Goal: Information Seeking & Learning: Learn about a topic

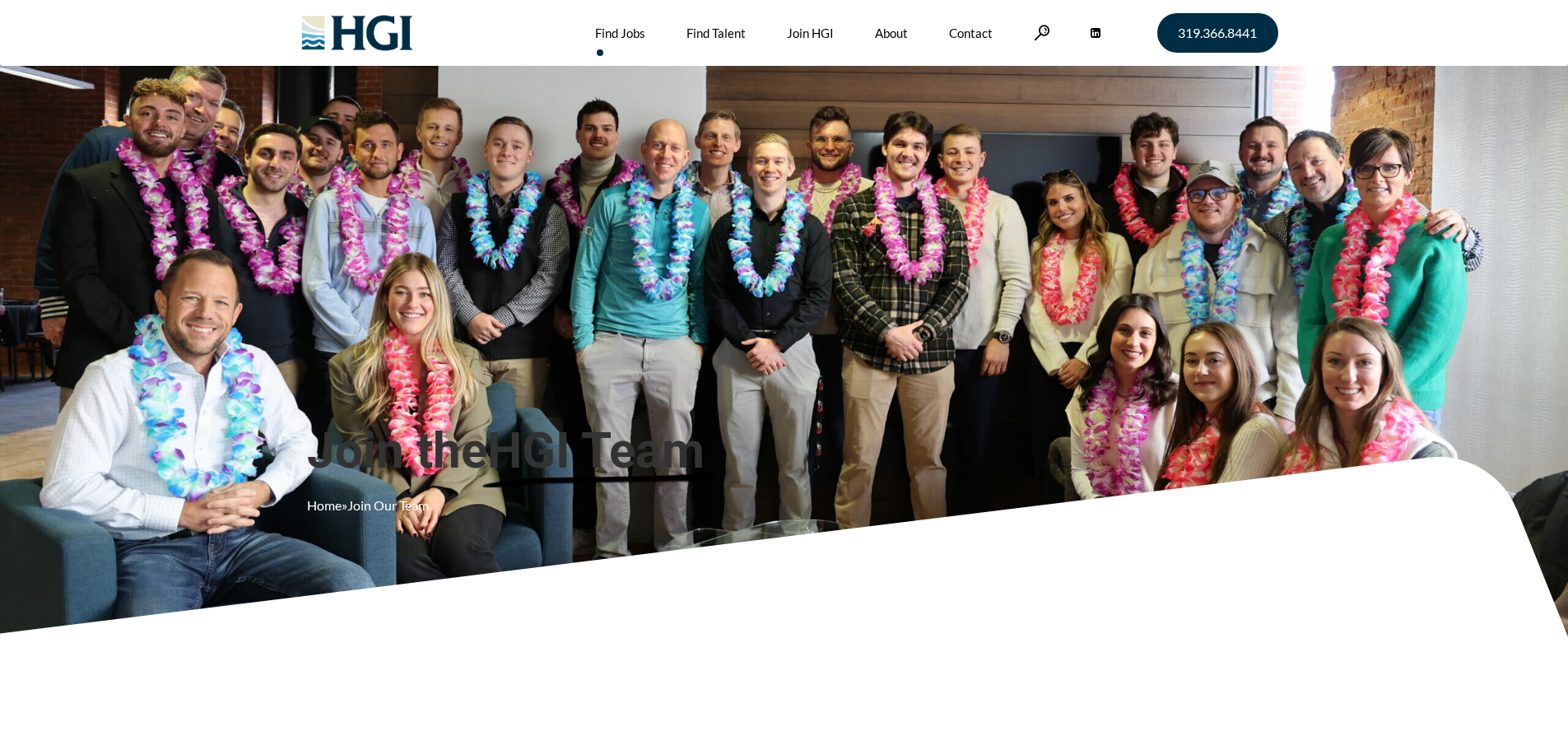
click at [617, 34] on link "Find Jobs" at bounding box center [620, 33] width 50 height 66
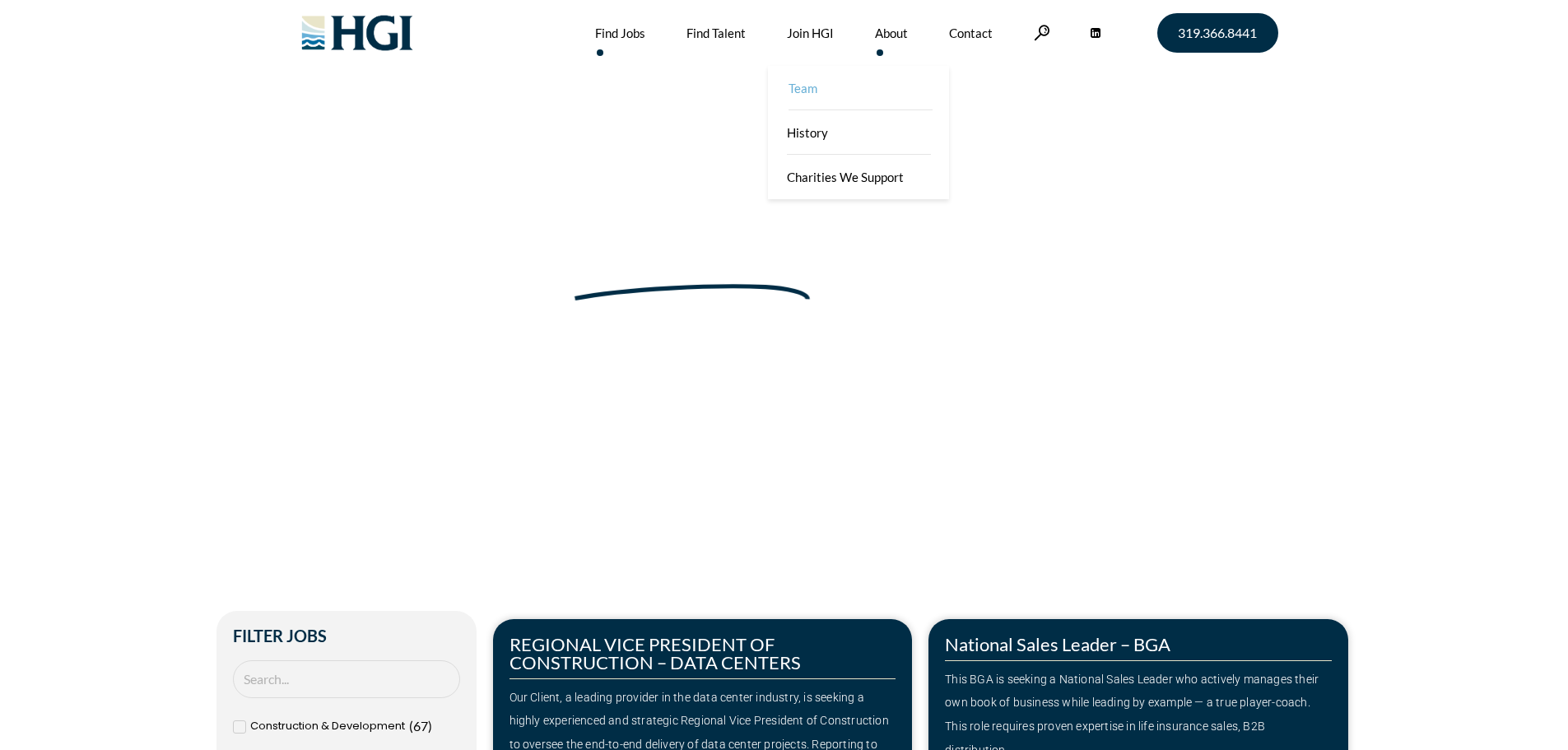
click at [802, 93] on link "Team" at bounding box center [860, 89] width 181 height 45
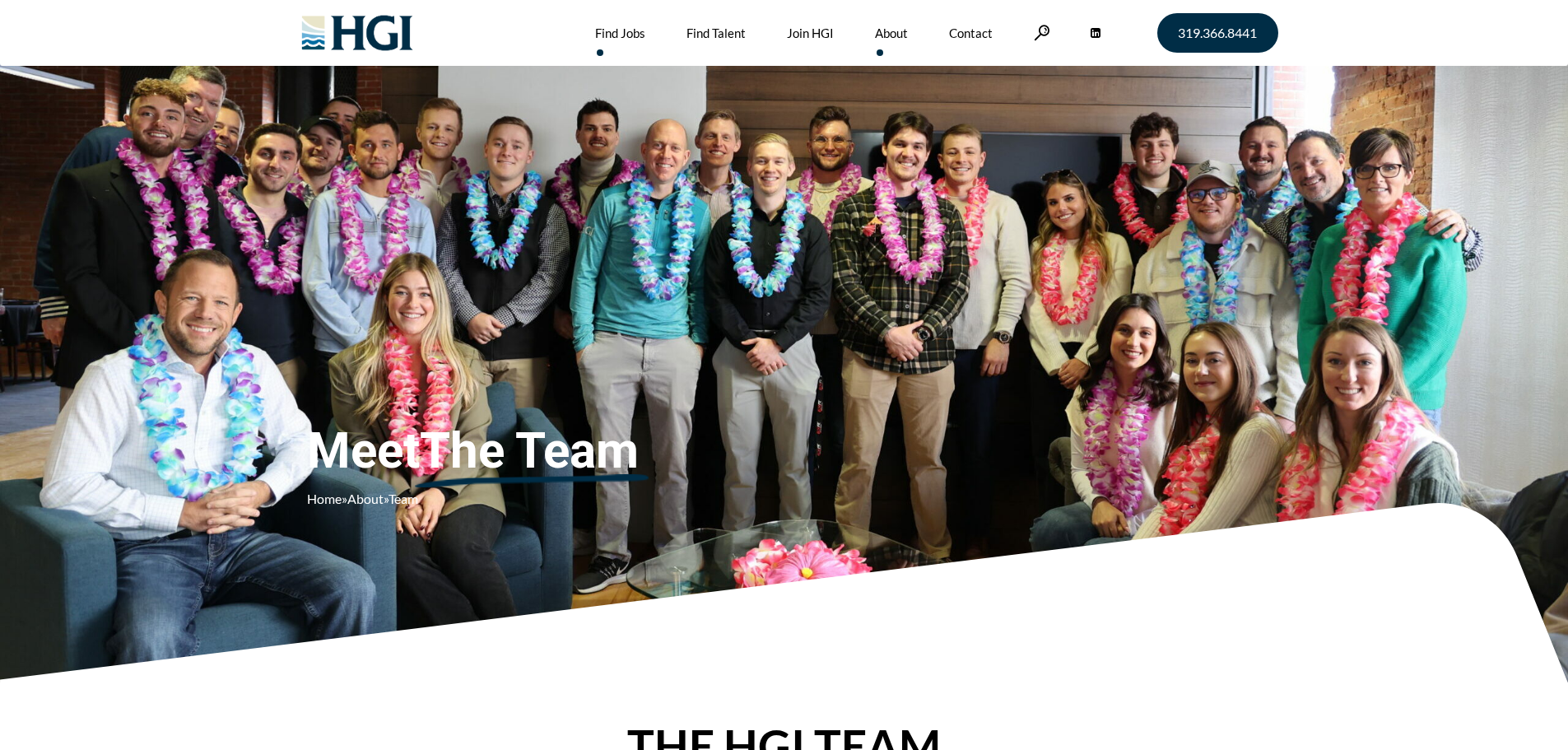
click at [626, 33] on link "Find Jobs" at bounding box center [620, 33] width 50 height 66
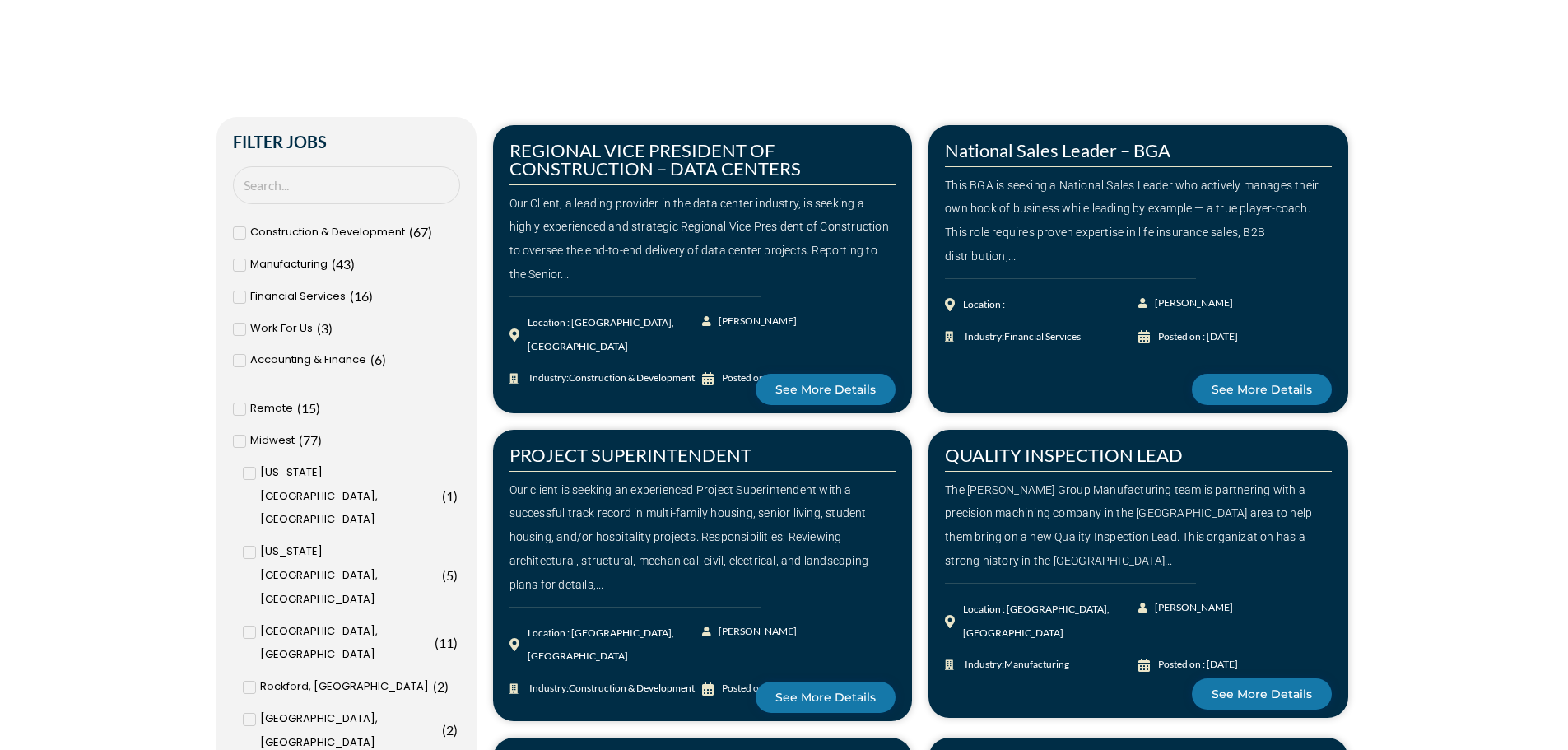
scroll to position [658, 0]
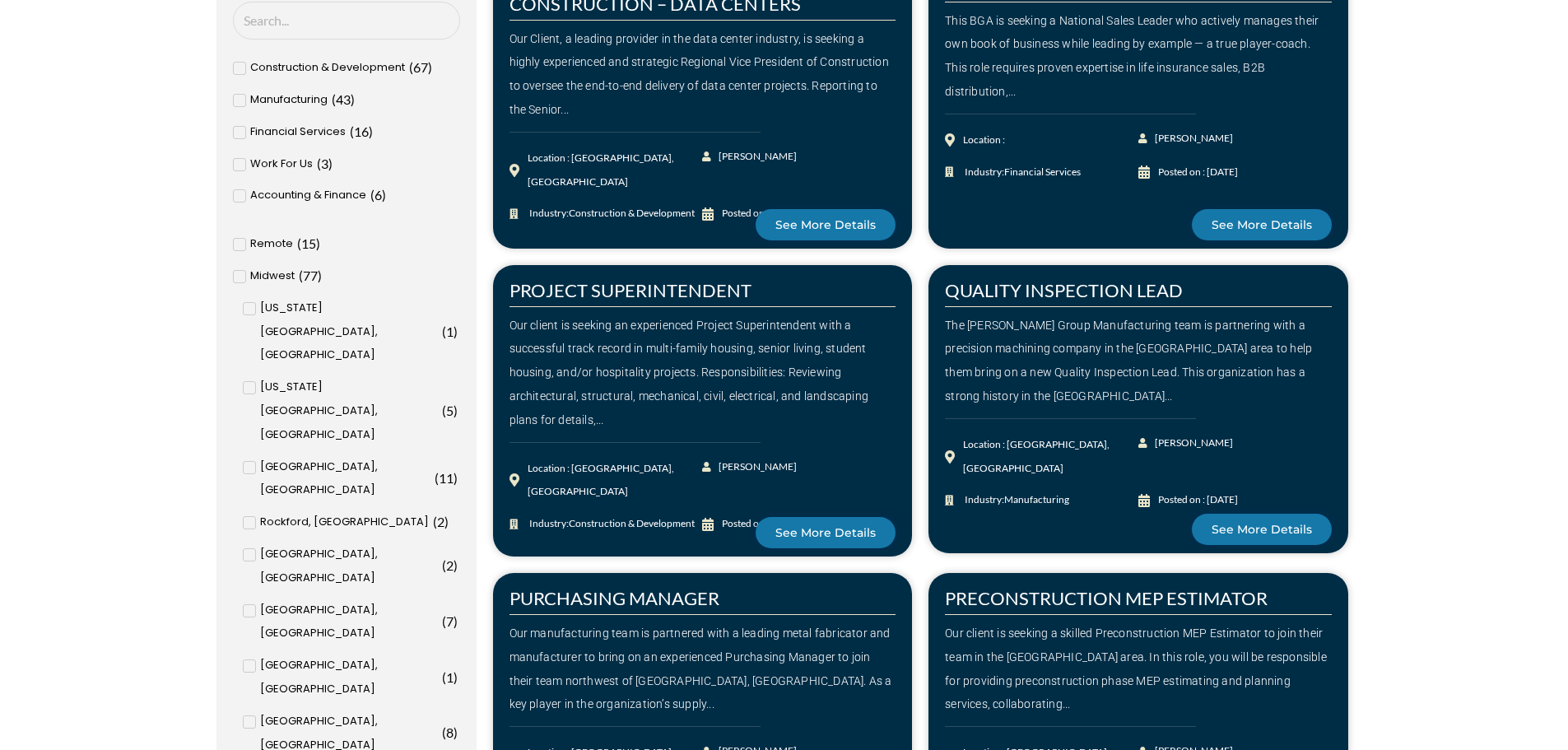
click at [239, 246] on icon at bounding box center [238, 245] width 5 height 4
click at [0, 0] on input "Remote ( 15 )" at bounding box center [0, 0] width 0 height 0
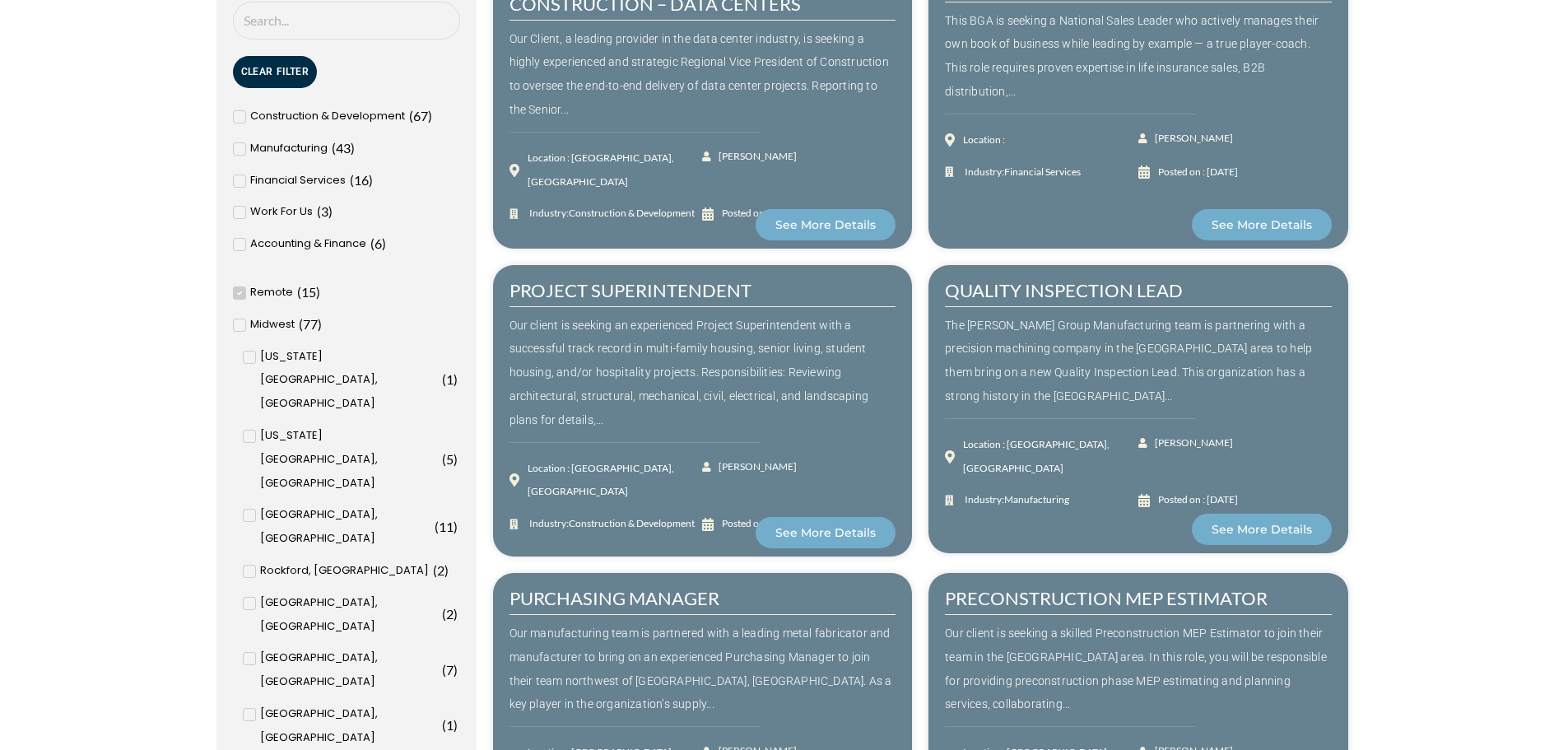
click at [239, 326] on icon at bounding box center [238, 325] width 5 height 4
click at [0, 0] on input "Midwest ( 77 )" at bounding box center [0, 0] width 0 height 0
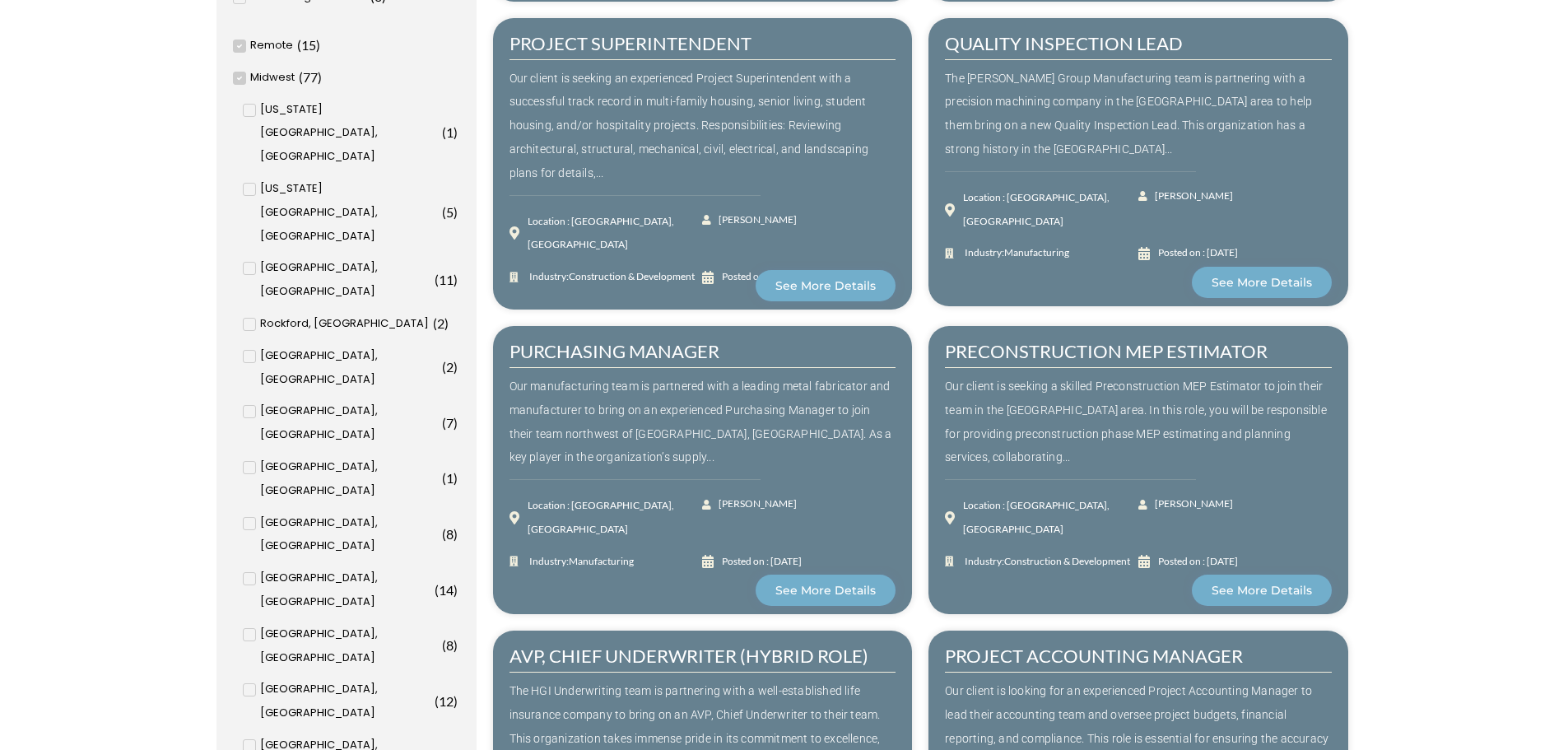
scroll to position [823, 0]
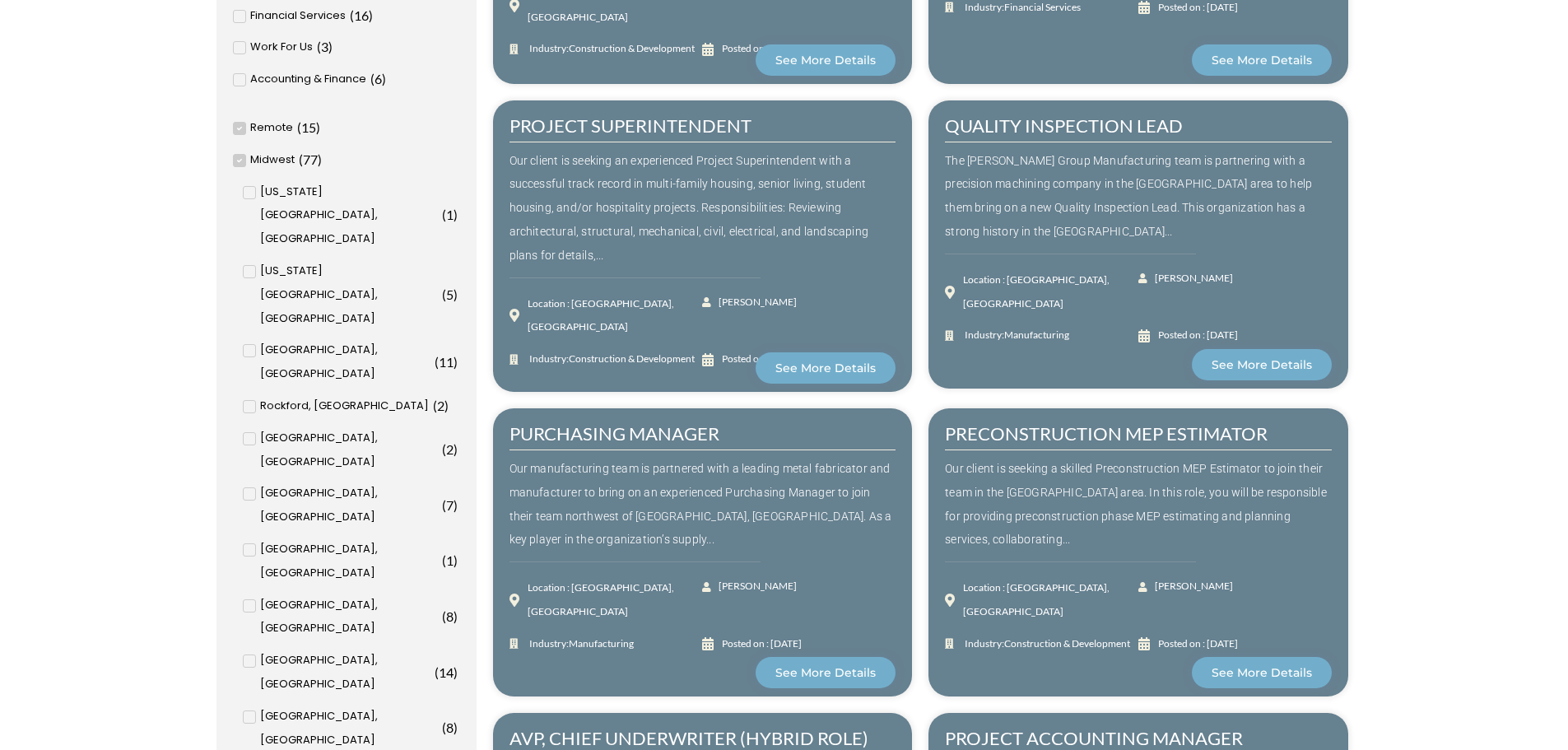
click at [249, 489] on icon at bounding box center [249, 494] width 6 height 10
click at [0, 0] on input "Cleveland, OH ( 7 )" at bounding box center [0, 0] width 0 height 0
click at [240, 161] on icon at bounding box center [238, 161] width 5 height 4
click at [0, 0] on input "Midwest ( 77 )" at bounding box center [0, 0] width 0 height 0
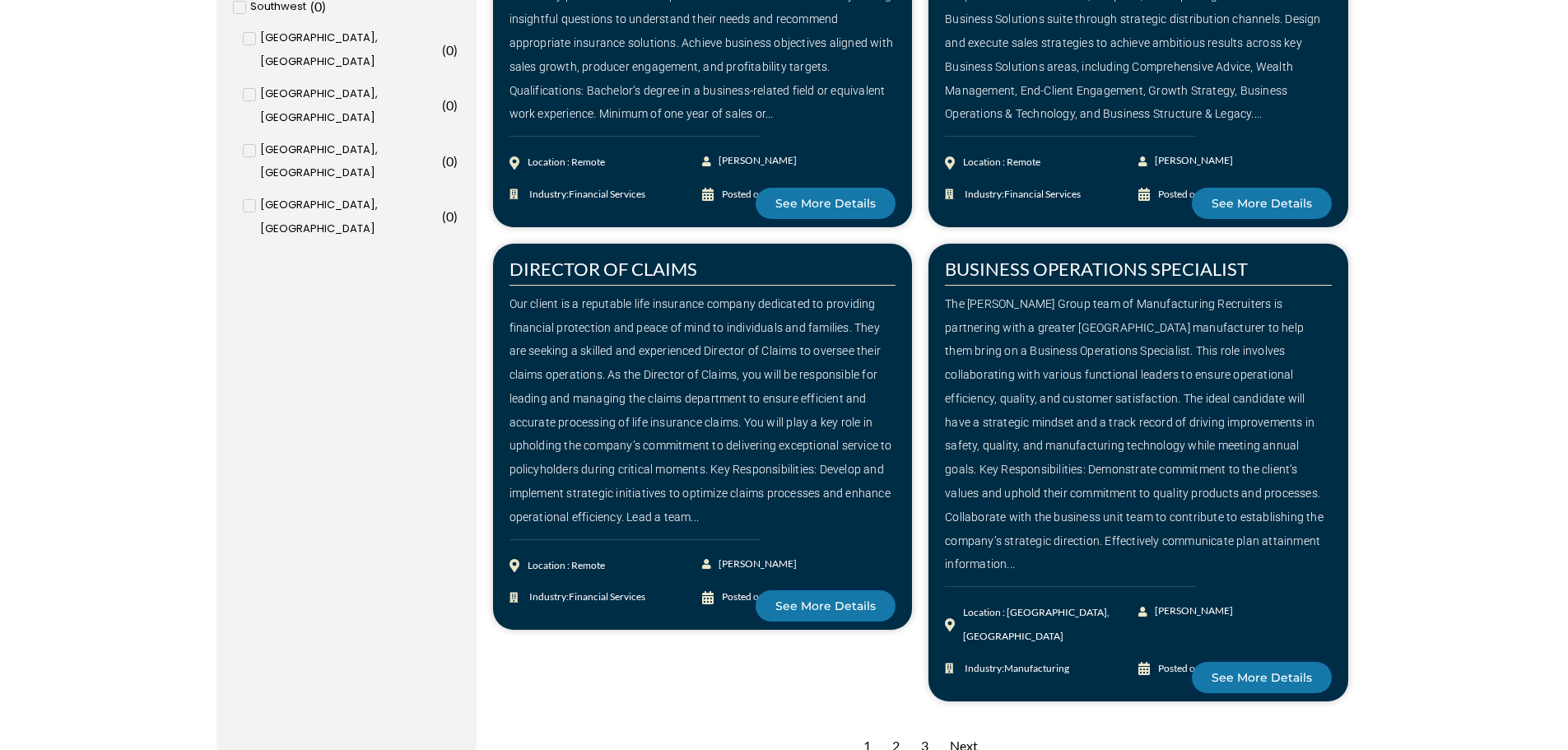
scroll to position [2141, 0]
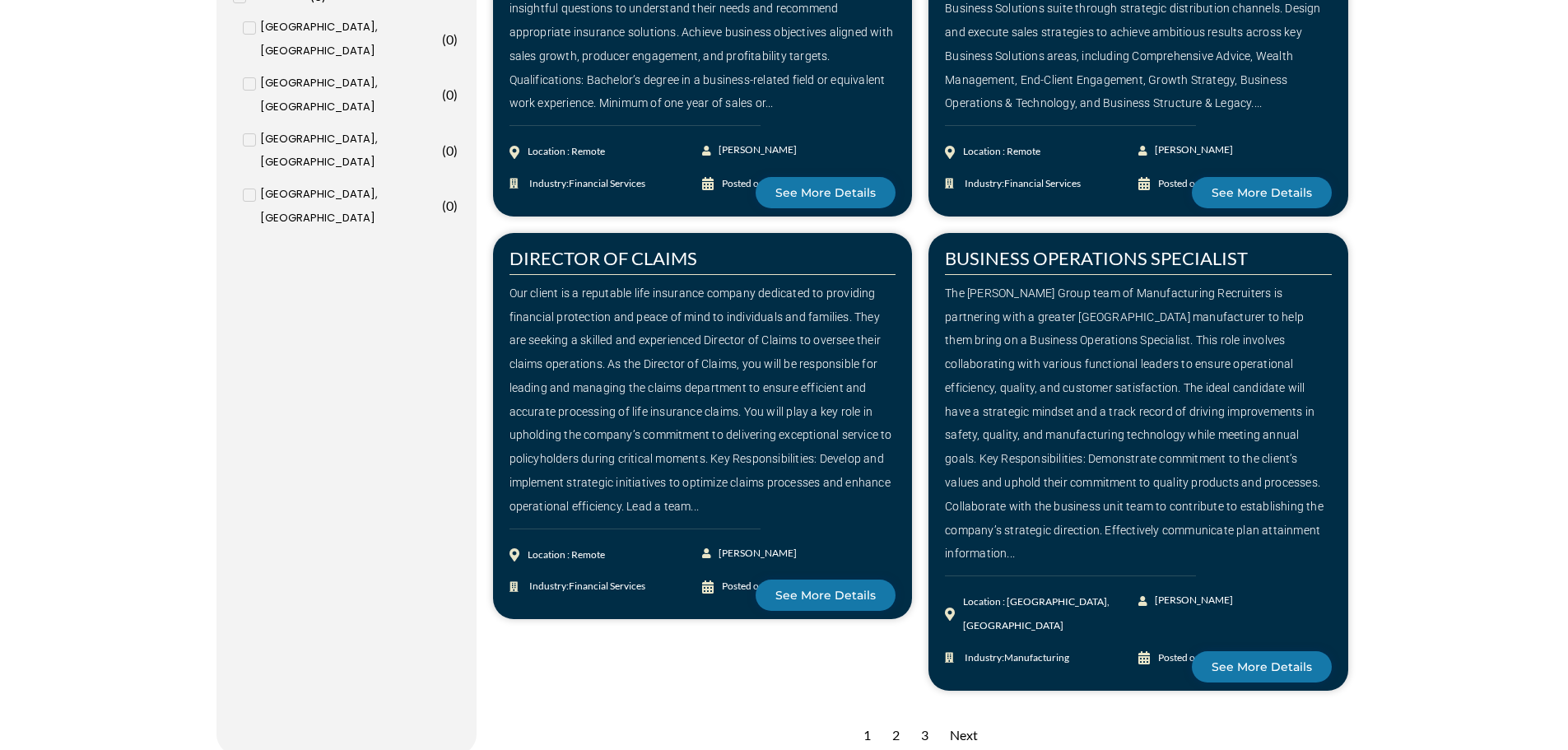
click at [896, 715] on div "2" at bounding box center [897, 735] width 24 height 40
click at [955, 715] on div "Next" at bounding box center [964, 735] width 45 height 40
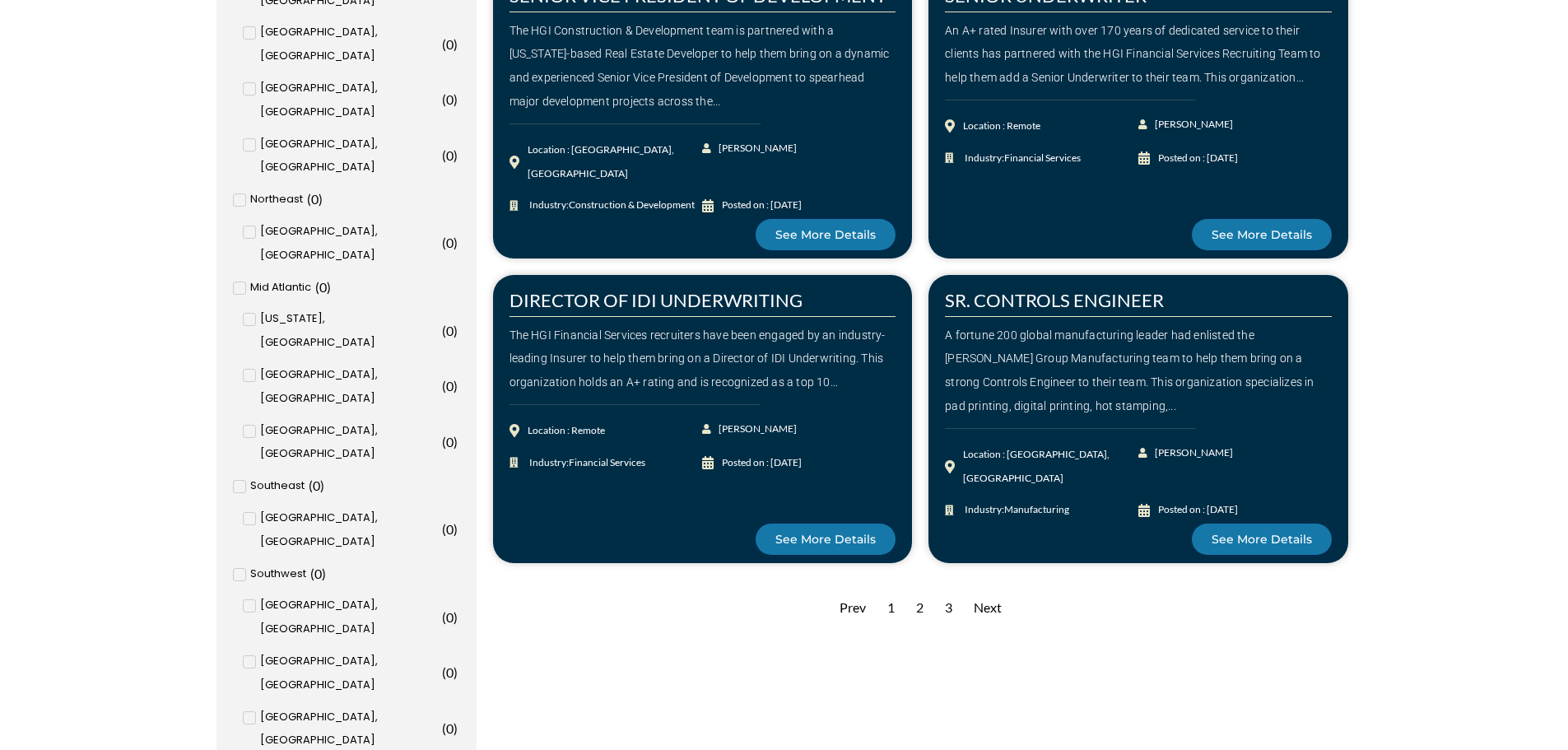
scroll to position [1564, 0]
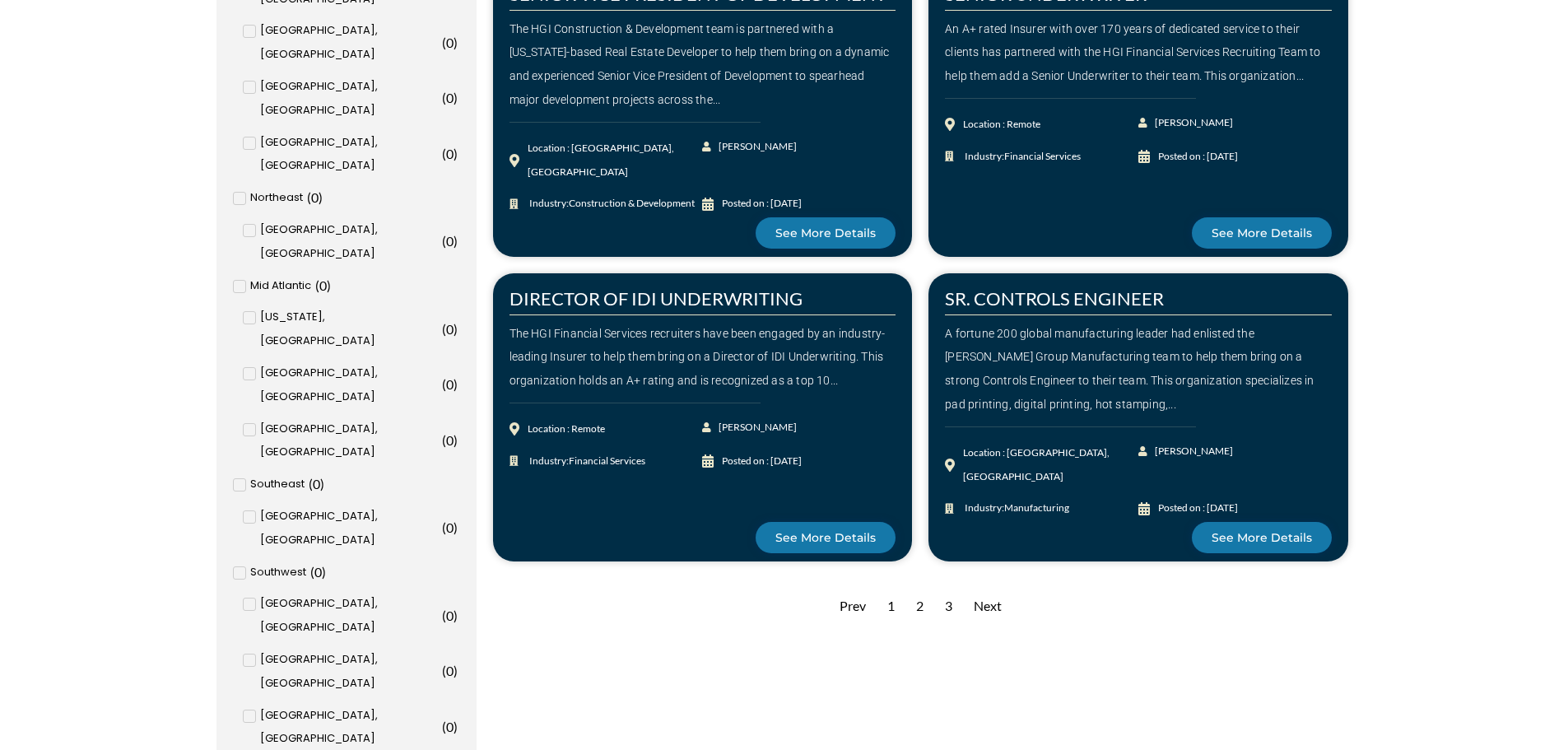
click at [992, 605] on div "Next" at bounding box center [988, 606] width 45 height 40
click at [952, 606] on div "3" at bounding box center [949, 606] width 24 height 40
